Goal: Check status: Check status

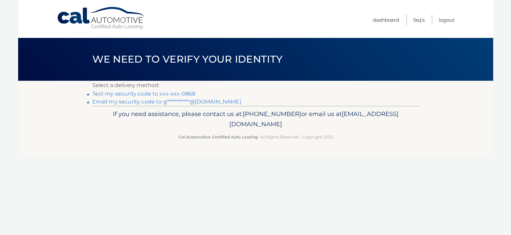
click at [107, 93] on link "Text my security code to xxx-xxx-0868" at bounding box center [143, 94] width 103 height 6
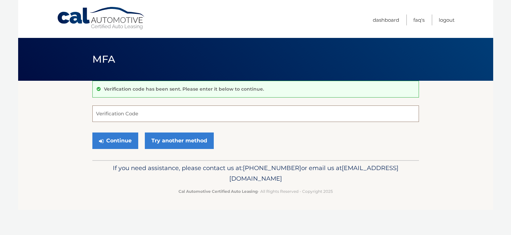
click at [165, 114] on input "Verification Code" at bounding box center [255, 113] width 326 height 16
type input "725423"
click at [119, 144] on button "Continue" at bounding box center [115, 141] width 46 height 16
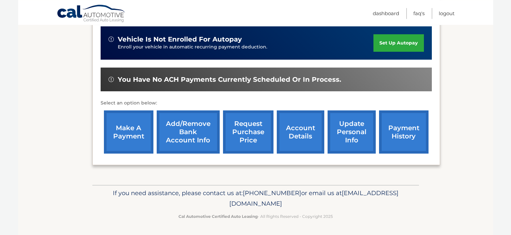
scroll to position [190, 0]
click at [379, 124] on link "payment history" at bounding box center [403, 131] width 49 height 43
